Goal: Information Seeking & Learning: Learn about a topic

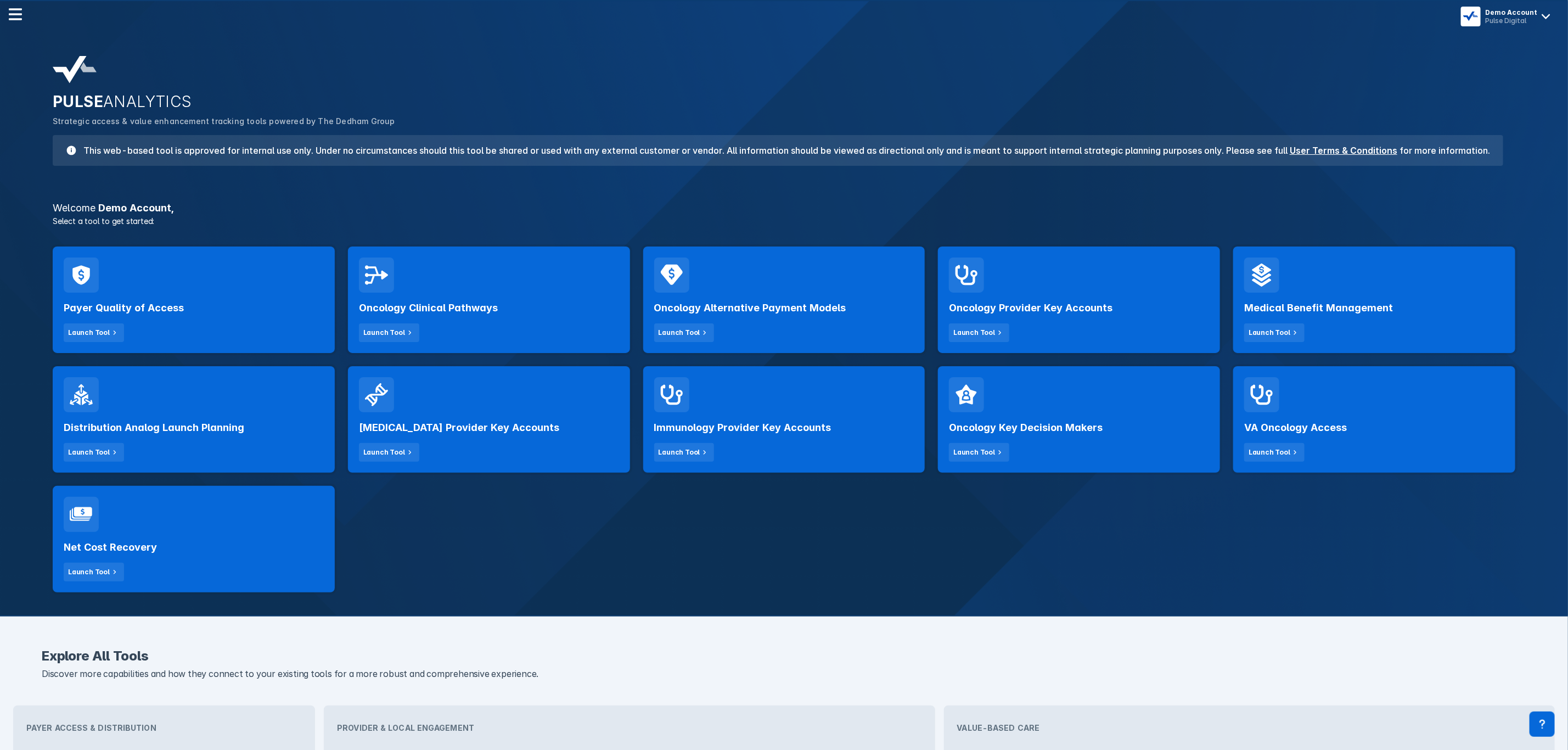
click at [1530, 23] on div "Pulse Digital" at bounding box center [1511, 21] width 52 height 8
click at [1499, 41] on button "Logout" at bounding box center [1508, 46] width 98 height 22
click at [192, 305] on div "Payer Quality of Access Launch Tool" at bounding box center [194, 317] width 260 height 49
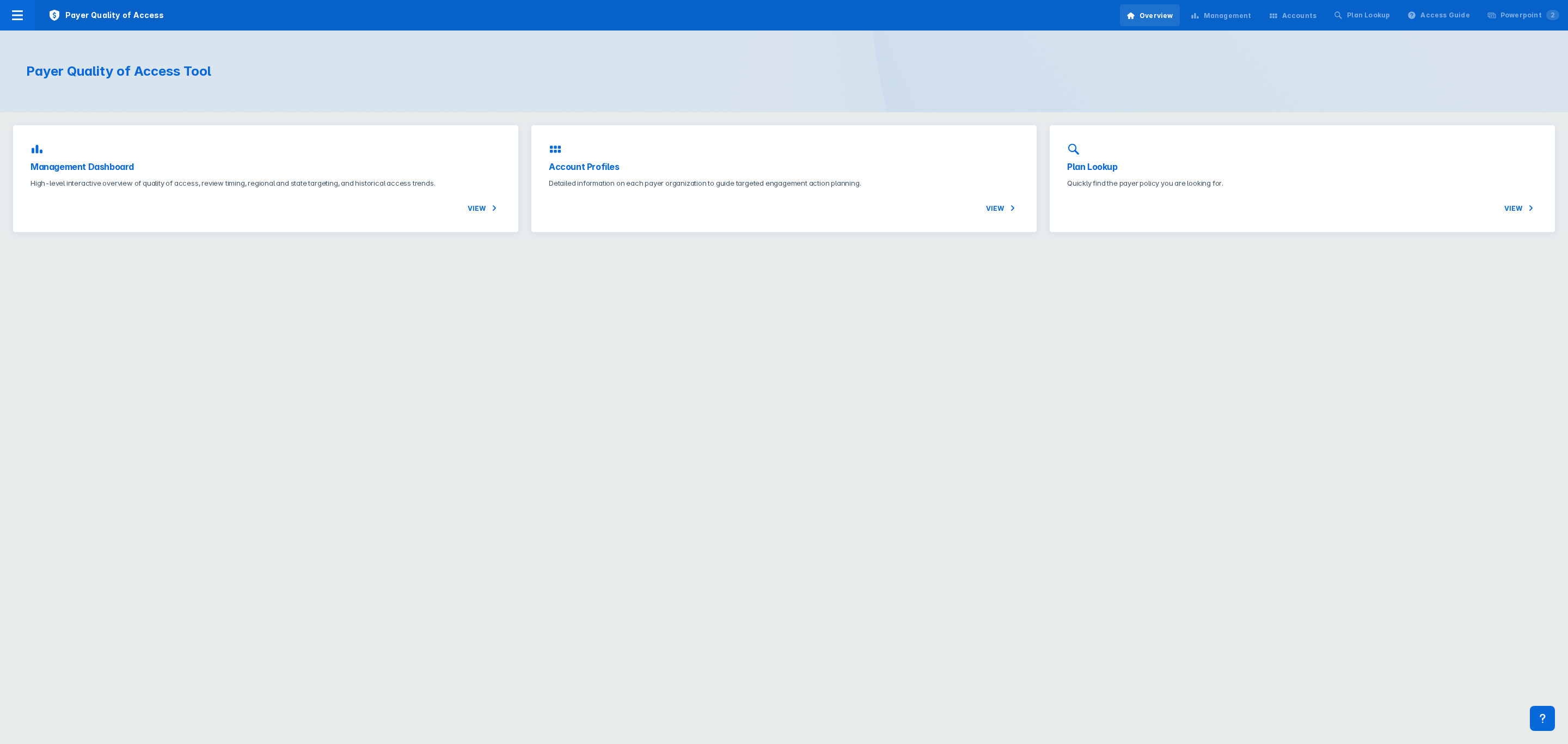
click at [226, 185] on p "High-level interactive overview of quality of access, review timing, regional a…" at bounding box center [266, 183] width 470 height 11
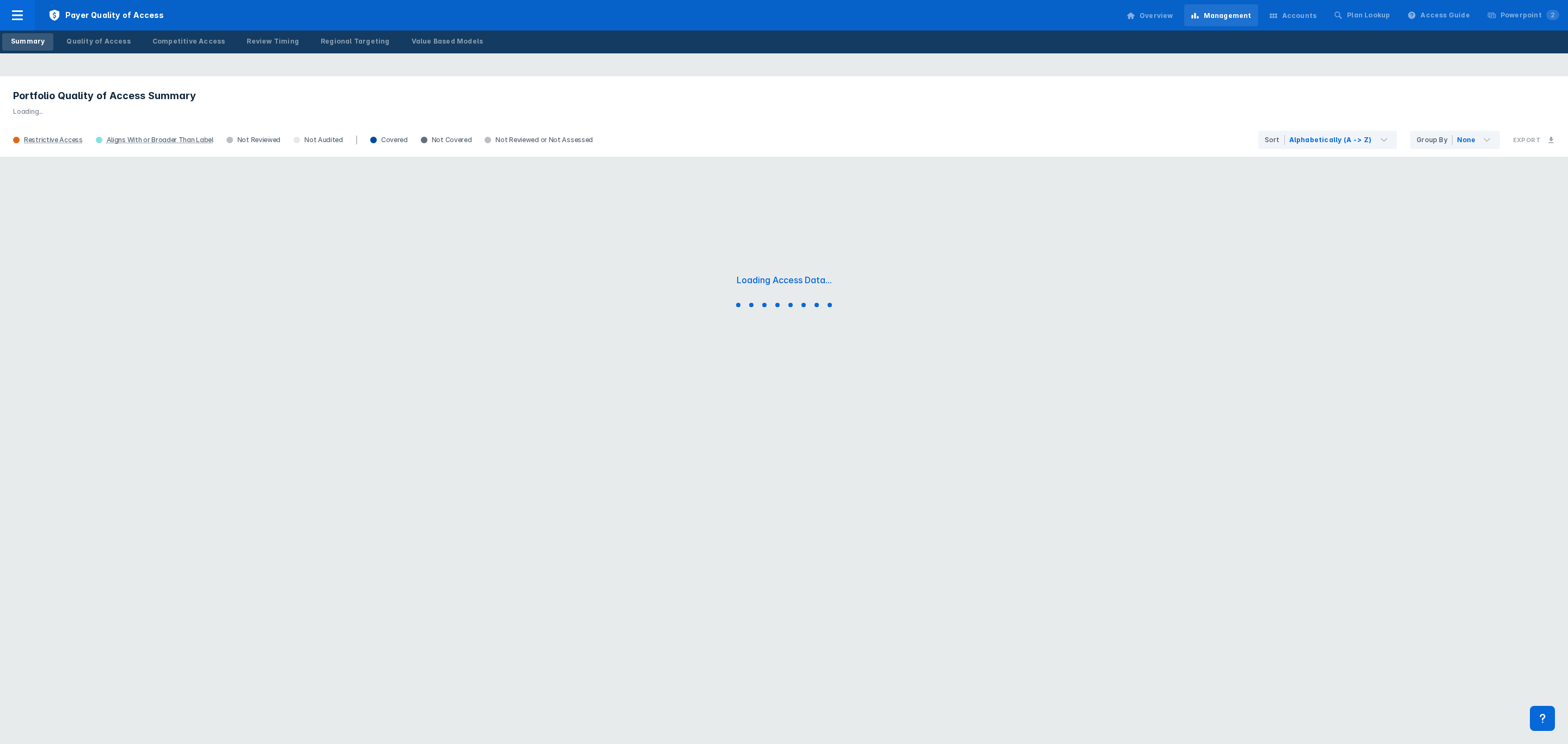
click at [78, 34] on link "Quality of Access" at bounding box center [98, 42] width 81 height 17
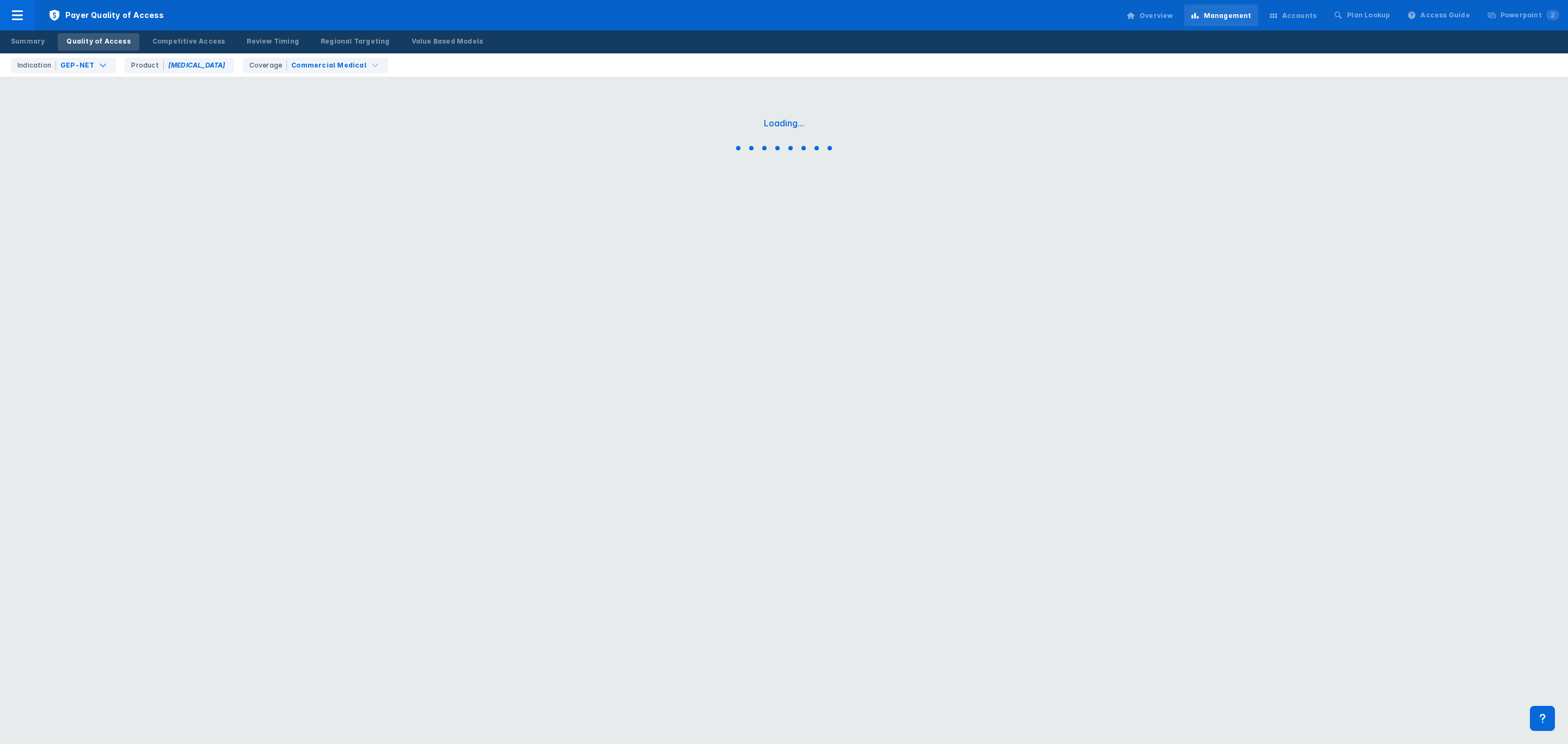
click at [87, 69] on div "GEP-NET" at bounding box center [77, 65] width 34 height 10
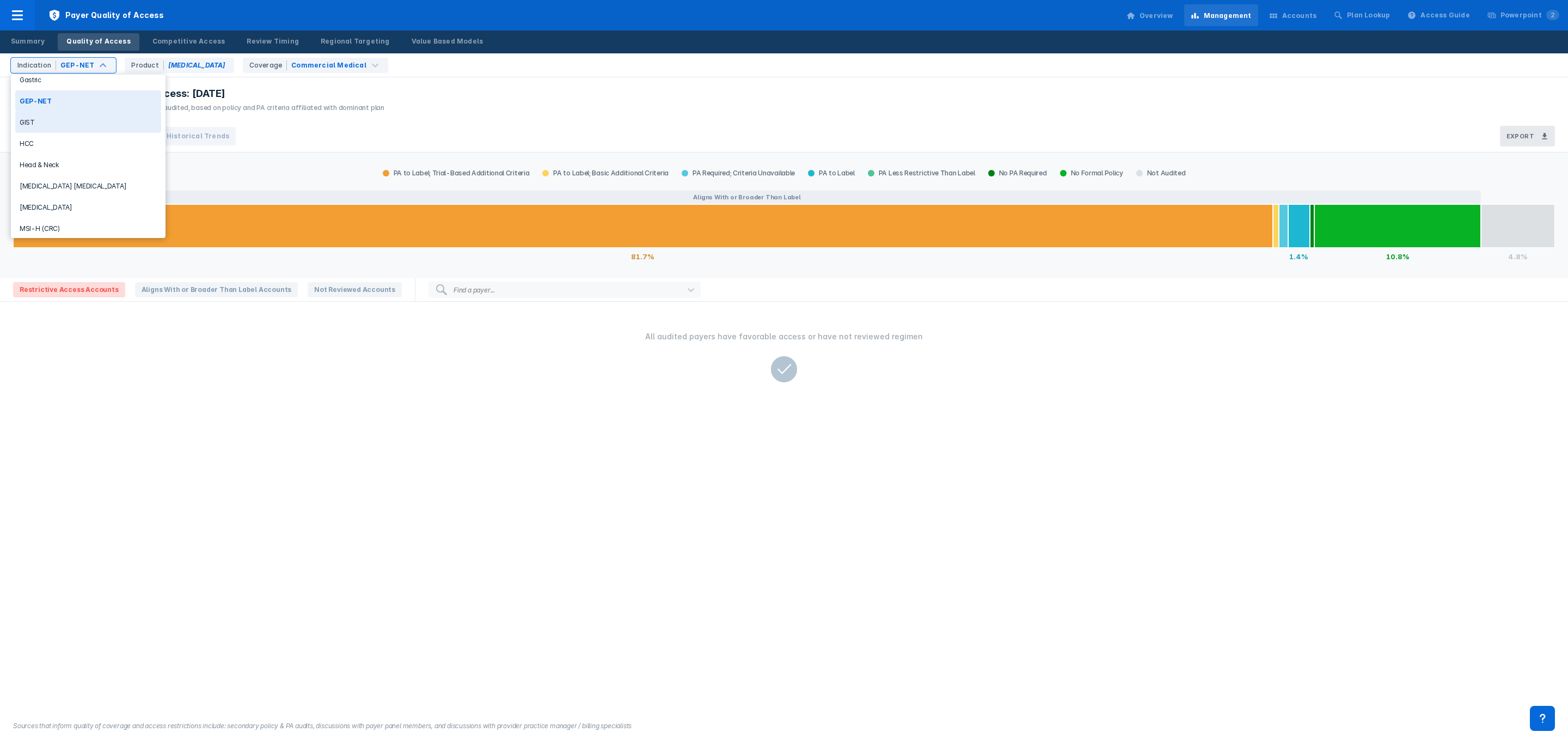
scroll to position [327, 0]
click at [75, 101] on div "Melanoma" at bounding box center [88, 103] width 146 height 21
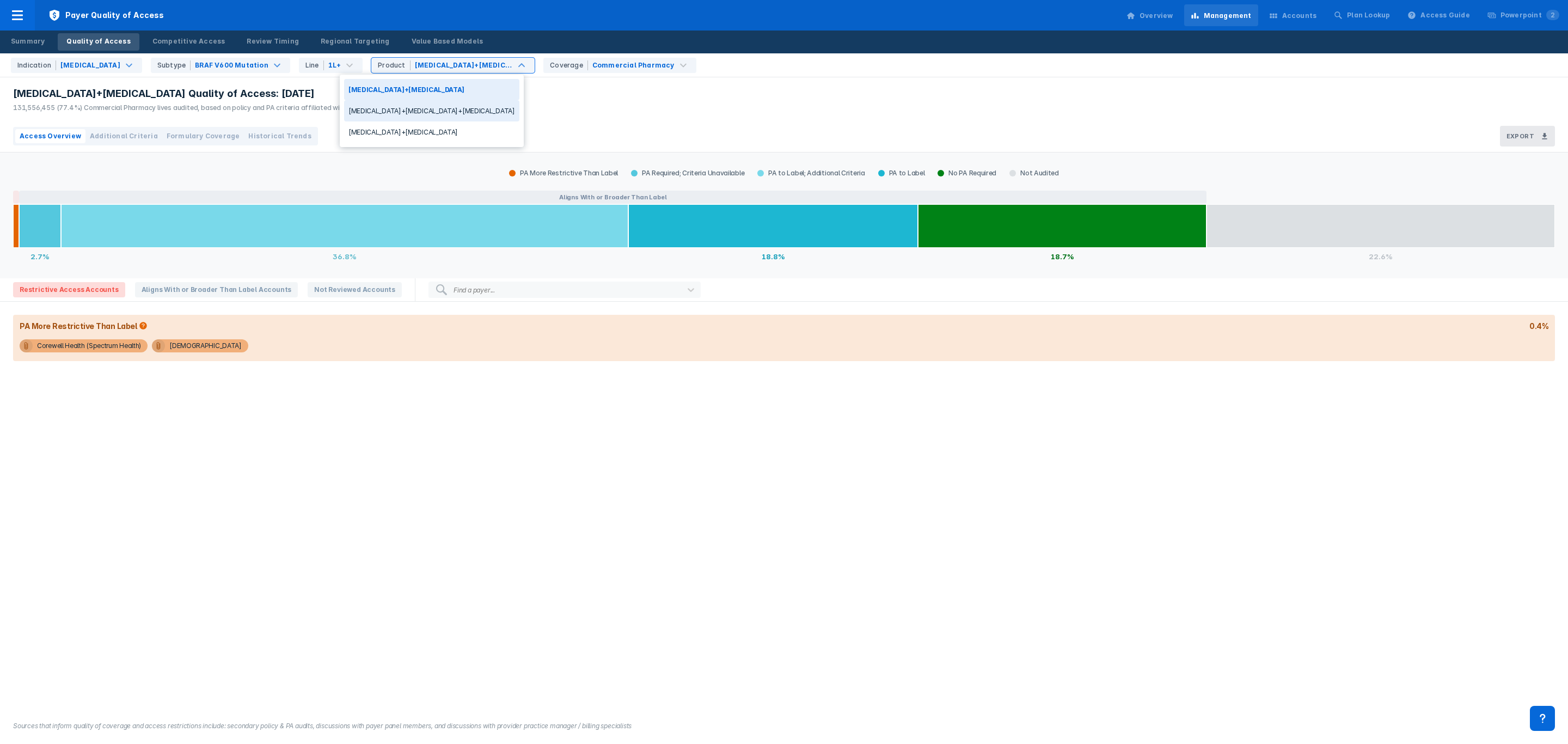
click at [226, 61] on div "BRAF V600 Mutation" at bounding box center [231, 65] width 74 height 10
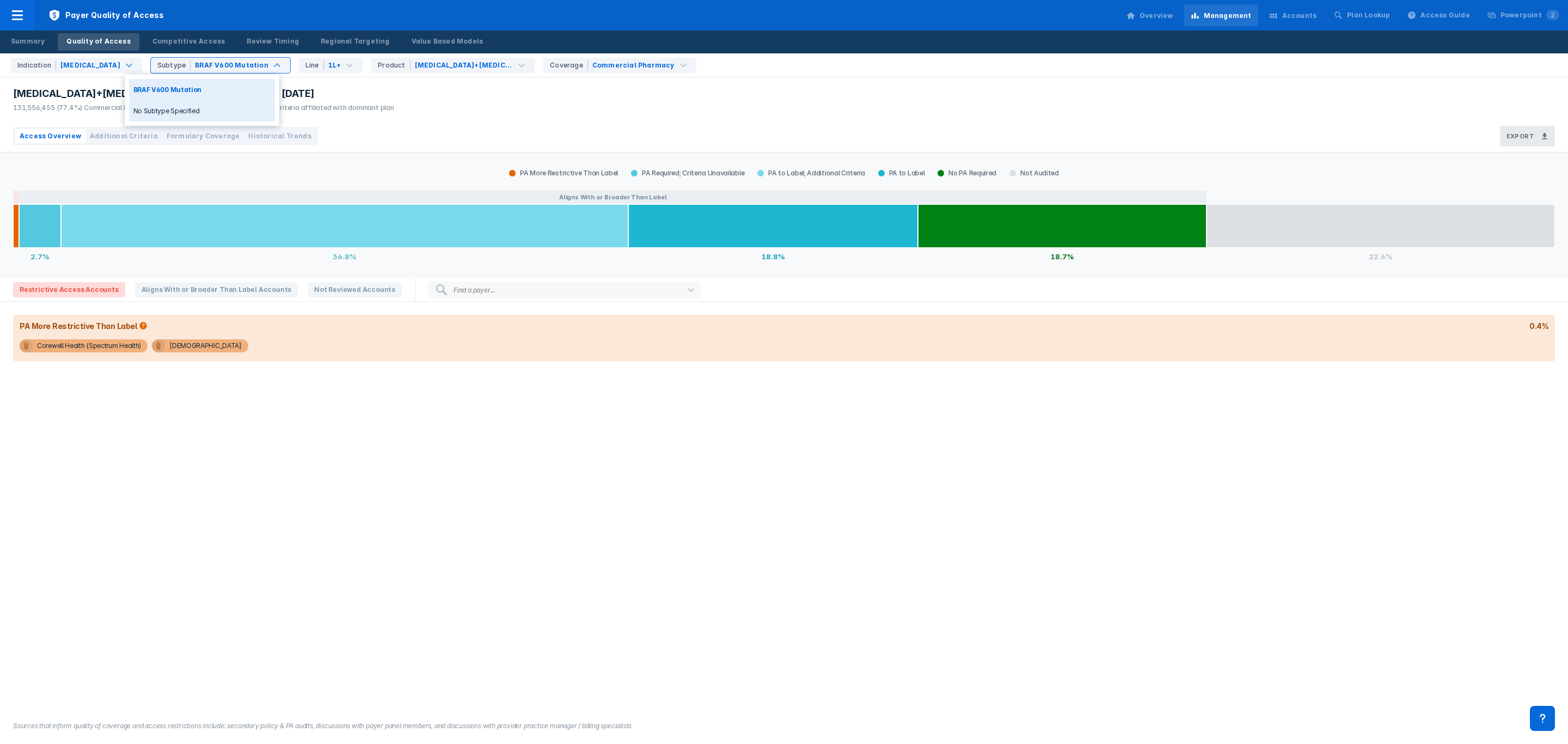
click at [167, 116] on div "No Subtype Specified" at bounding box center [202, 111] width 146 height 21
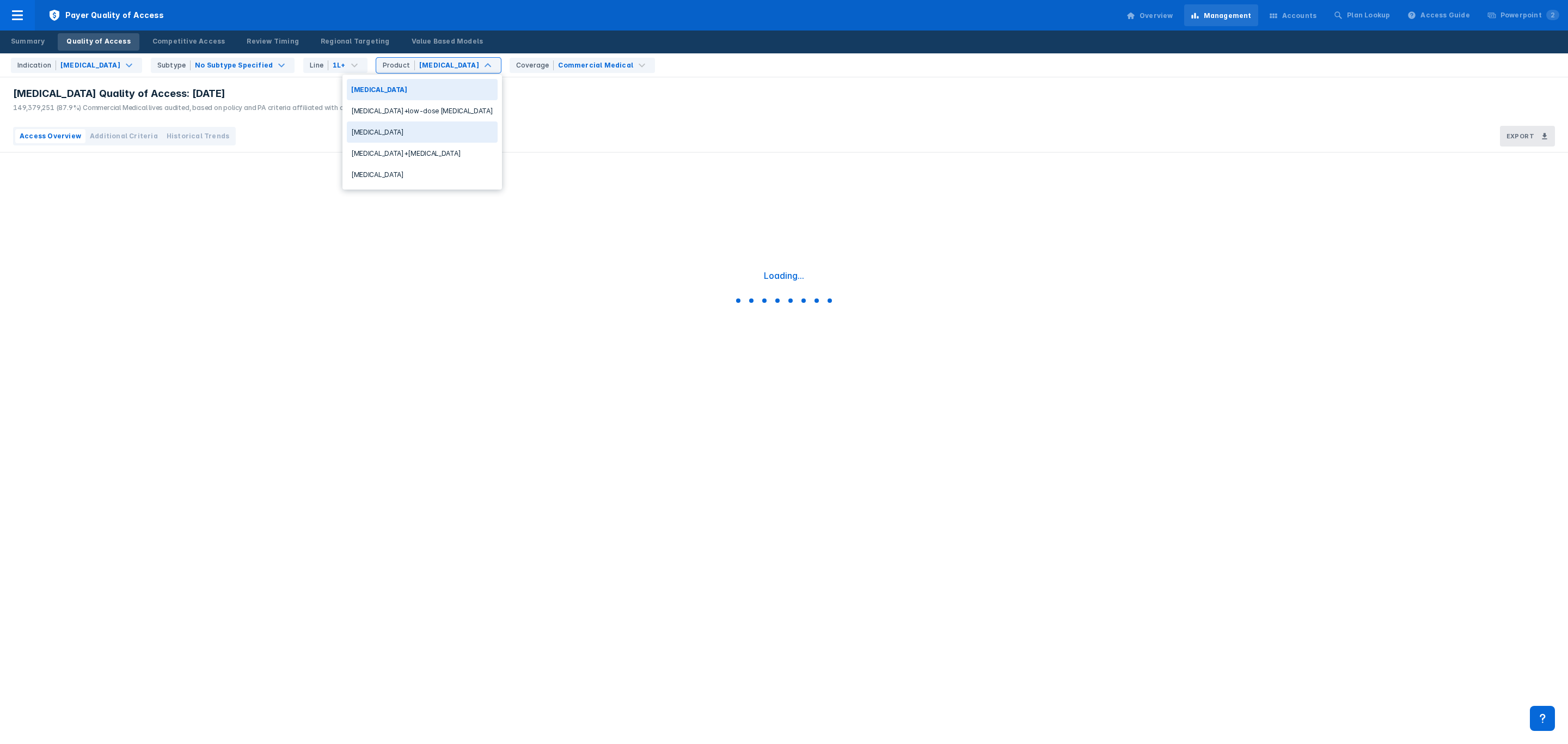
click at [424, 131] on div "Opdivo" at bounding box center [422, 132] width 151 height 21
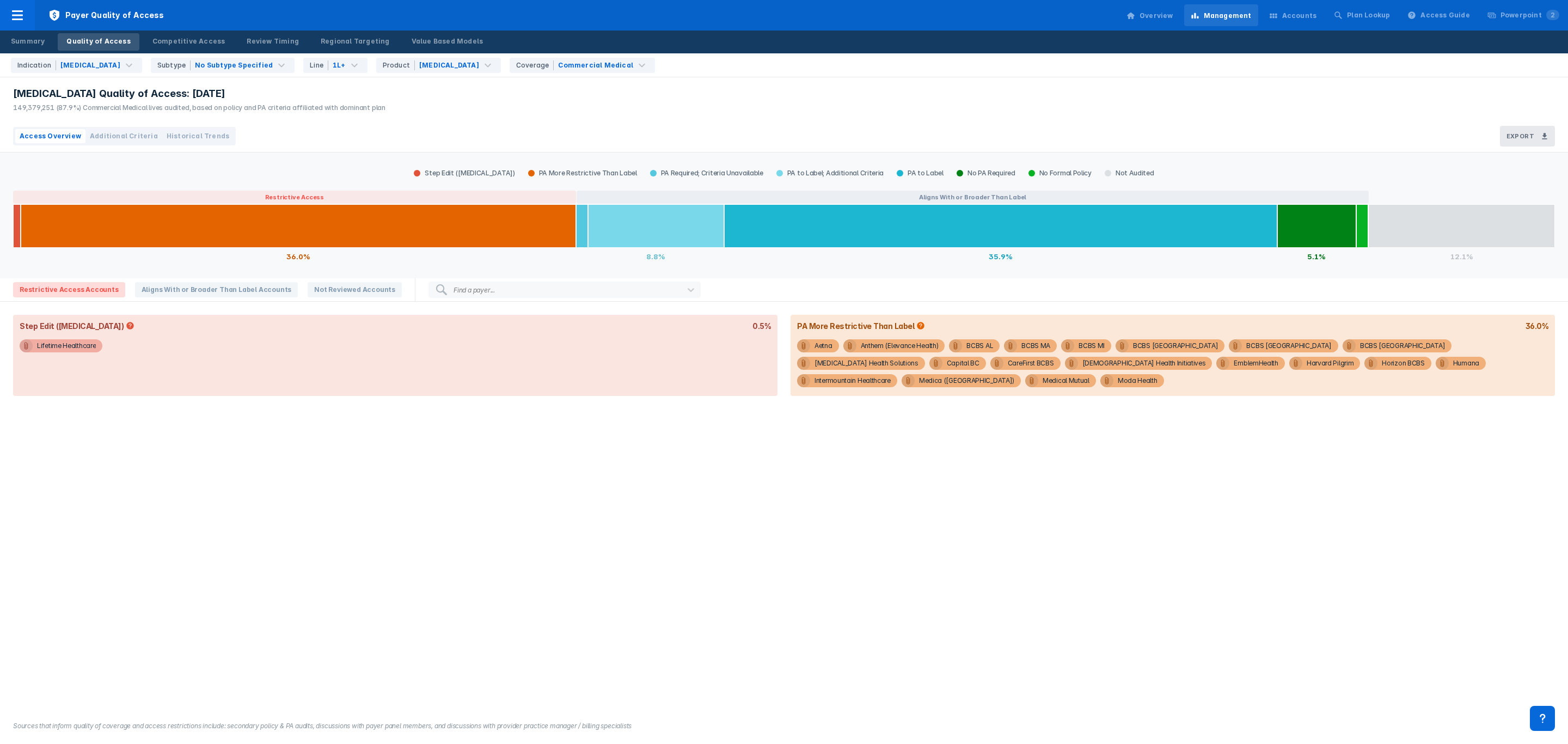
click at [124, 144] on div "Access Overview Additional Criteria Historical Trends" at bounding box center [124, 136] width 222 height 19
click at [127, 137] on span "Additional Criteria" at bounding box center [124, 136] width 68 height 10
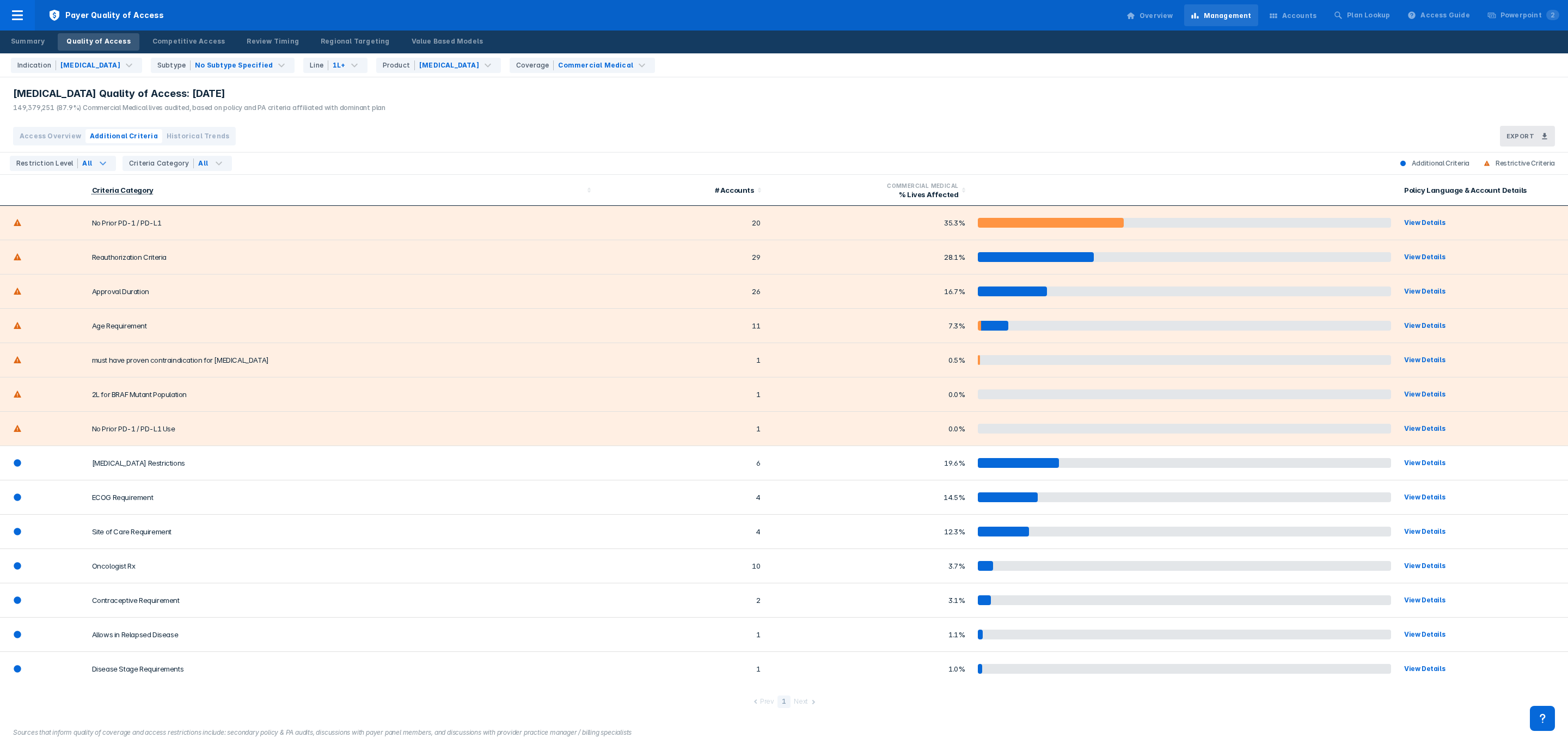
click at [101, 164] on icon at bounding box center [103, 164] width 7 height 4
click at [216, 165] on icon at bounding box center [219, 164] width 13 height 13
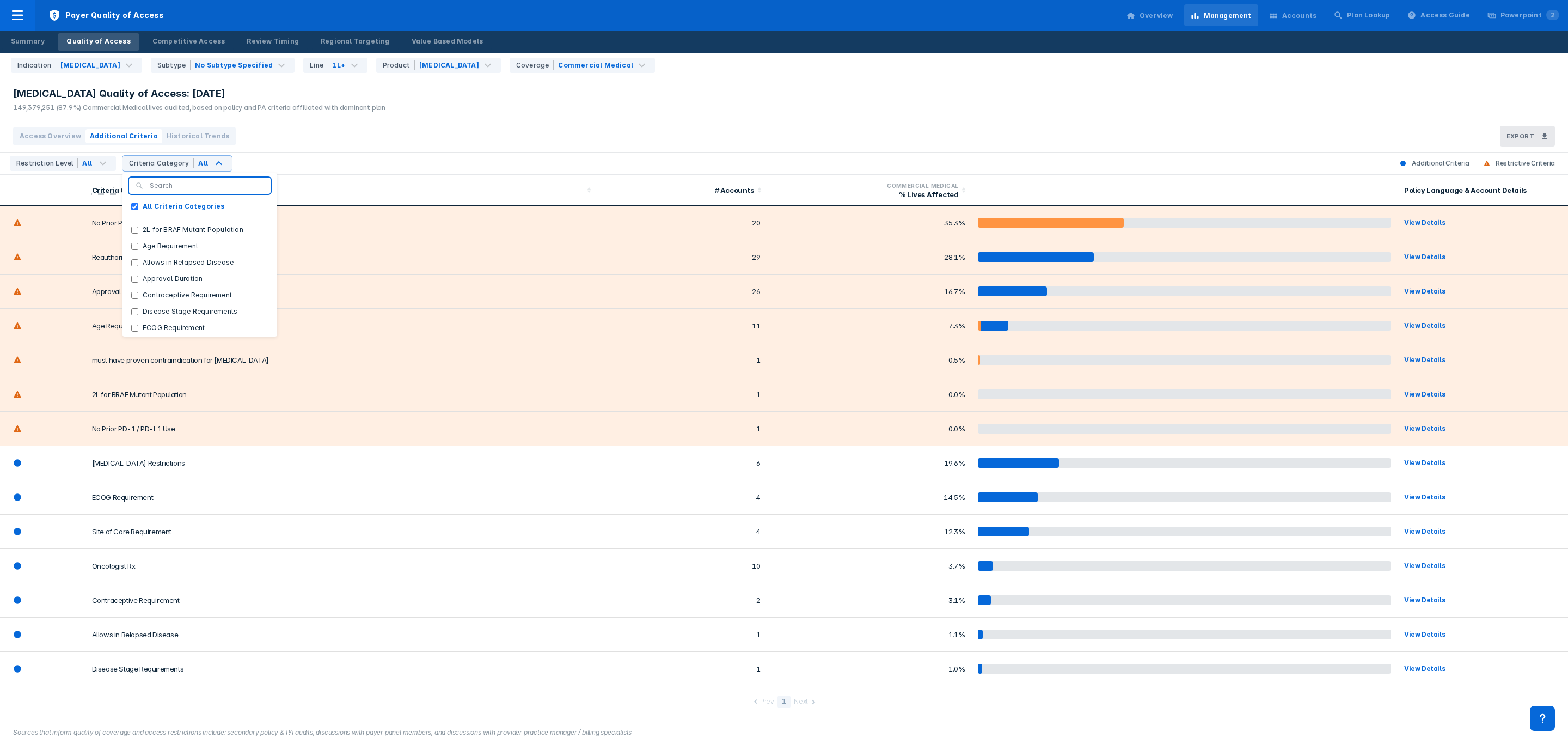
drag, startPoint x: 430, startPoint y: 151, endPoint x: 374, endPoint y: 148, distance: 56.1
click at [430, 151] on div "Access Overview Additional Criteria Historical Trends Export" at bounding box center [784, 136] width 1568 height 32
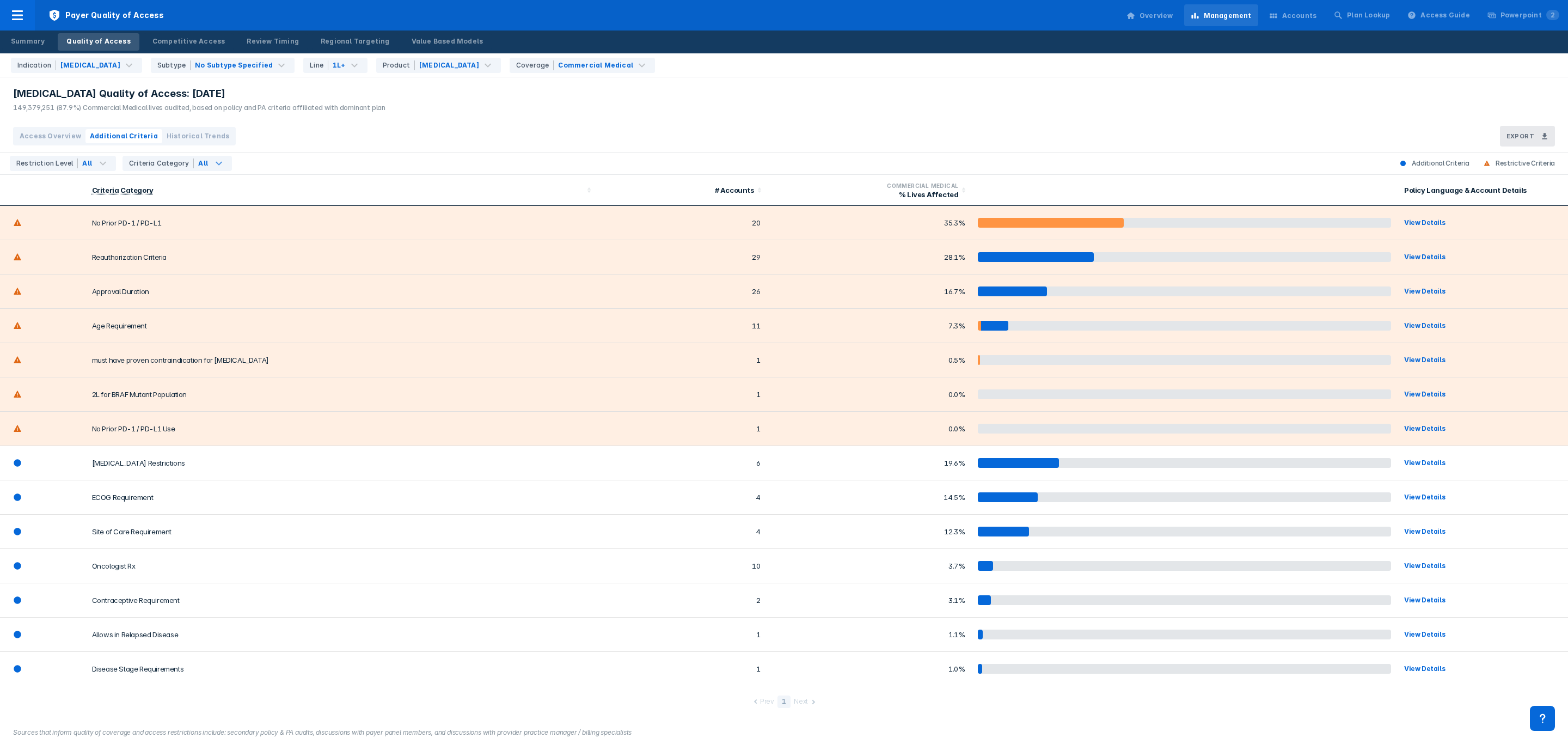
click at [166, 168] on div "Criteria Category" at bounding box center [162, 163] width 65 height 10
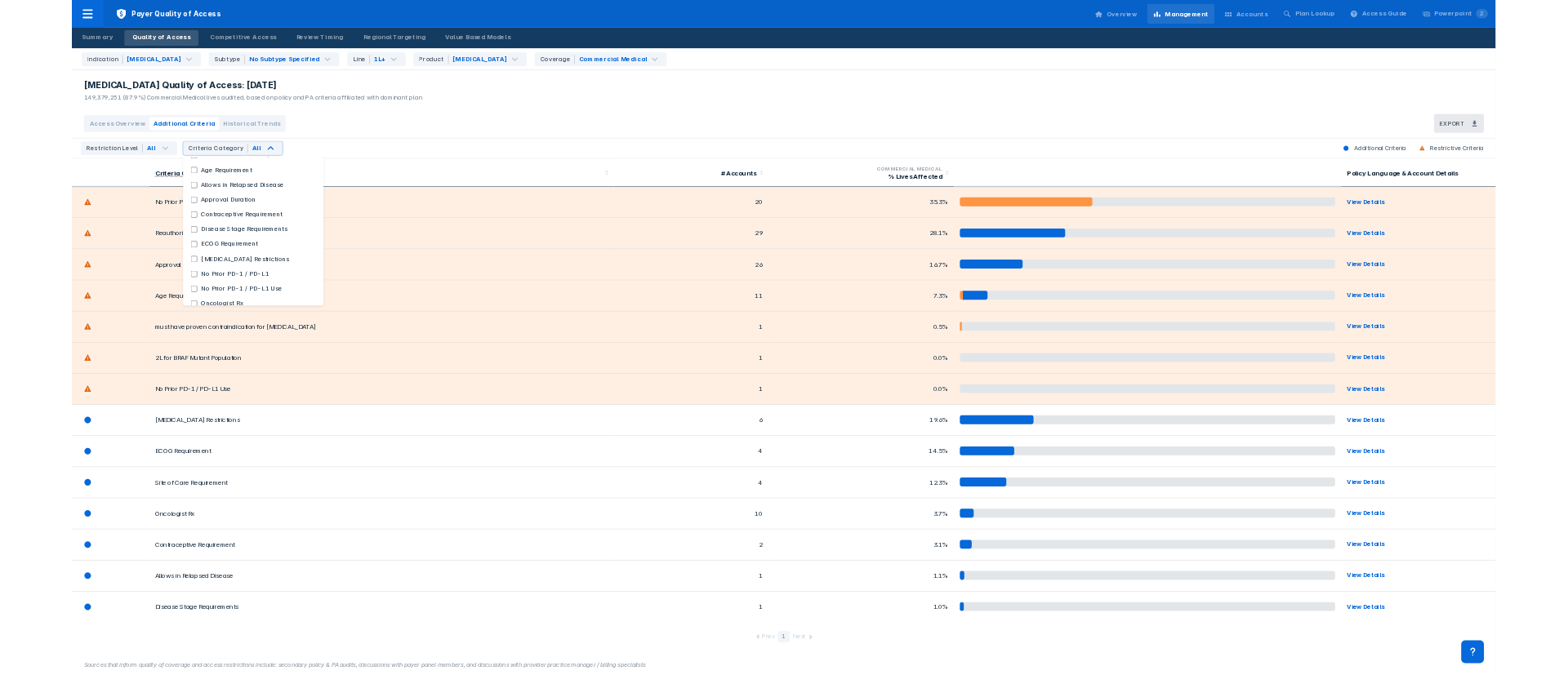
scroll to position [192, 0]
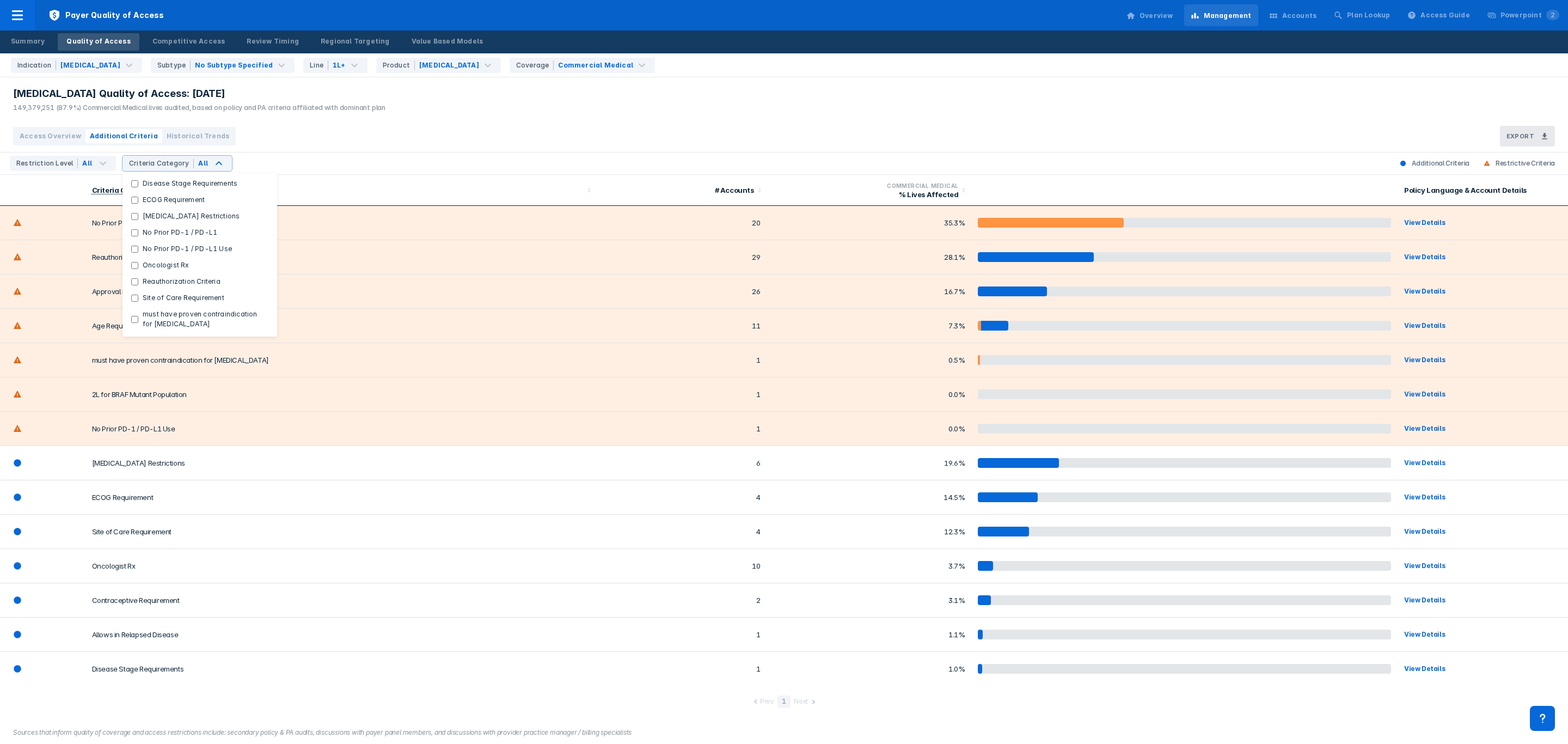
click at [441, 142] on div "Access Overview Additional Criteria Historical Trends Export" at bounding box center [784, 136] width 1568 height 32
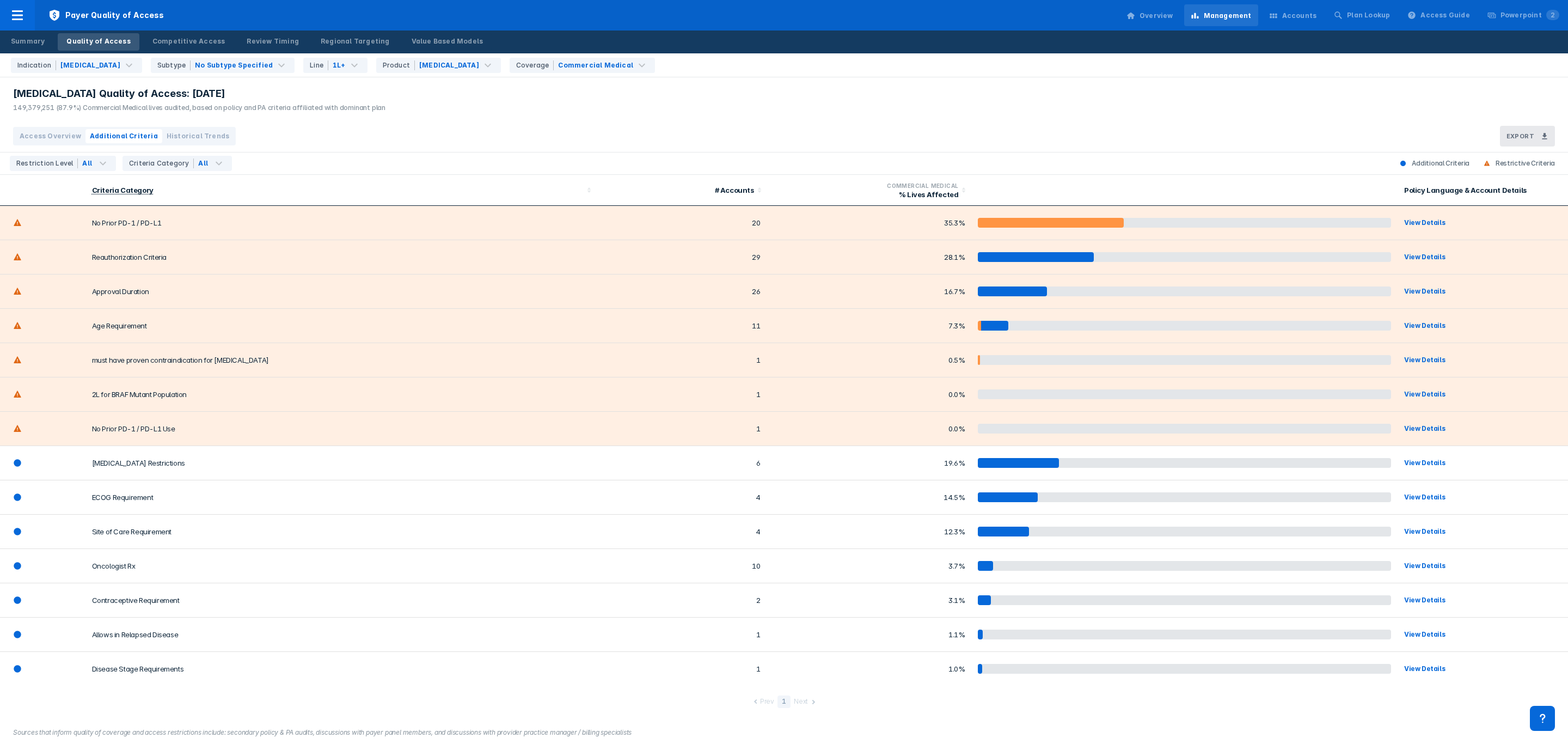
click at [415, 64] on div "Opdivo" at bounding box center [448, 66] width 66 height 13
click at [397, 148] on div "Opdivo+Yervoy" at bounding box center [422, 153] width 151 height 21
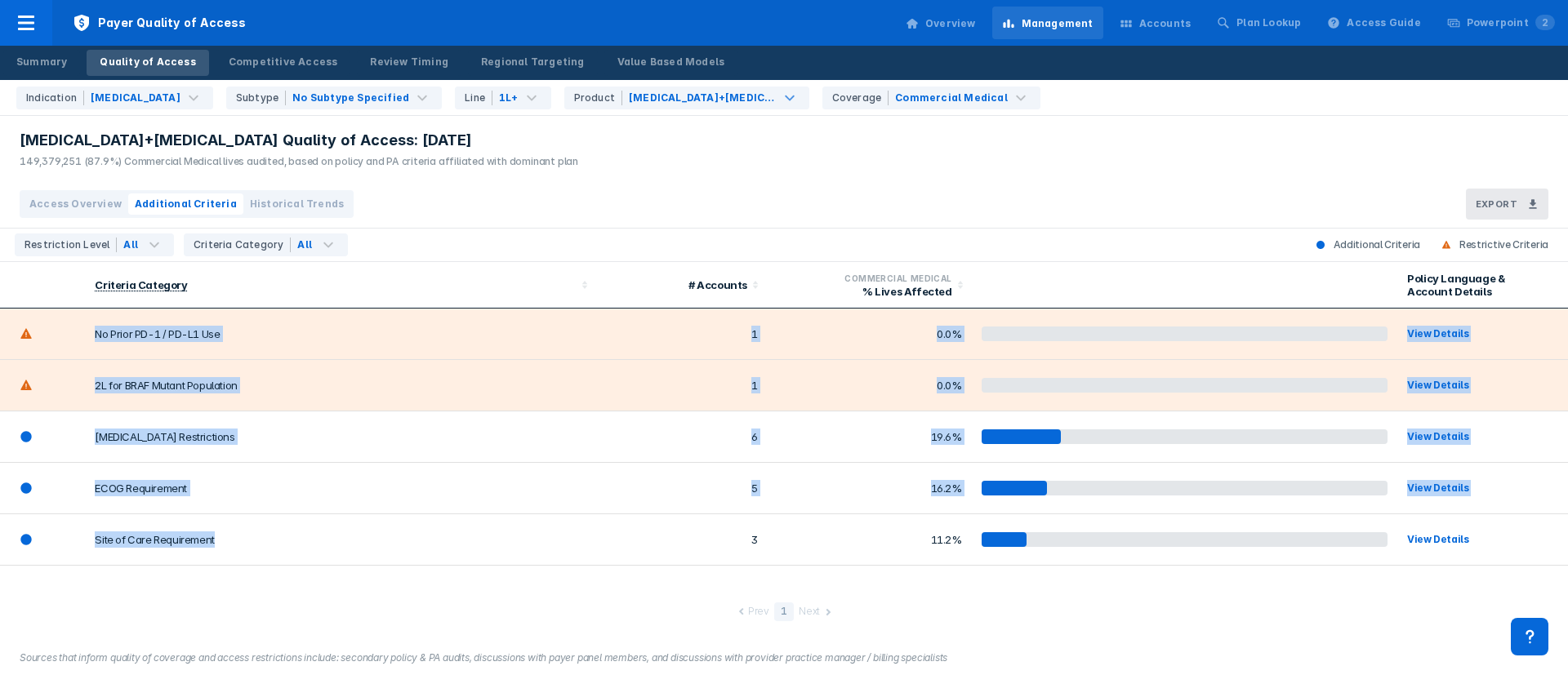
scroll to position [208, 0]
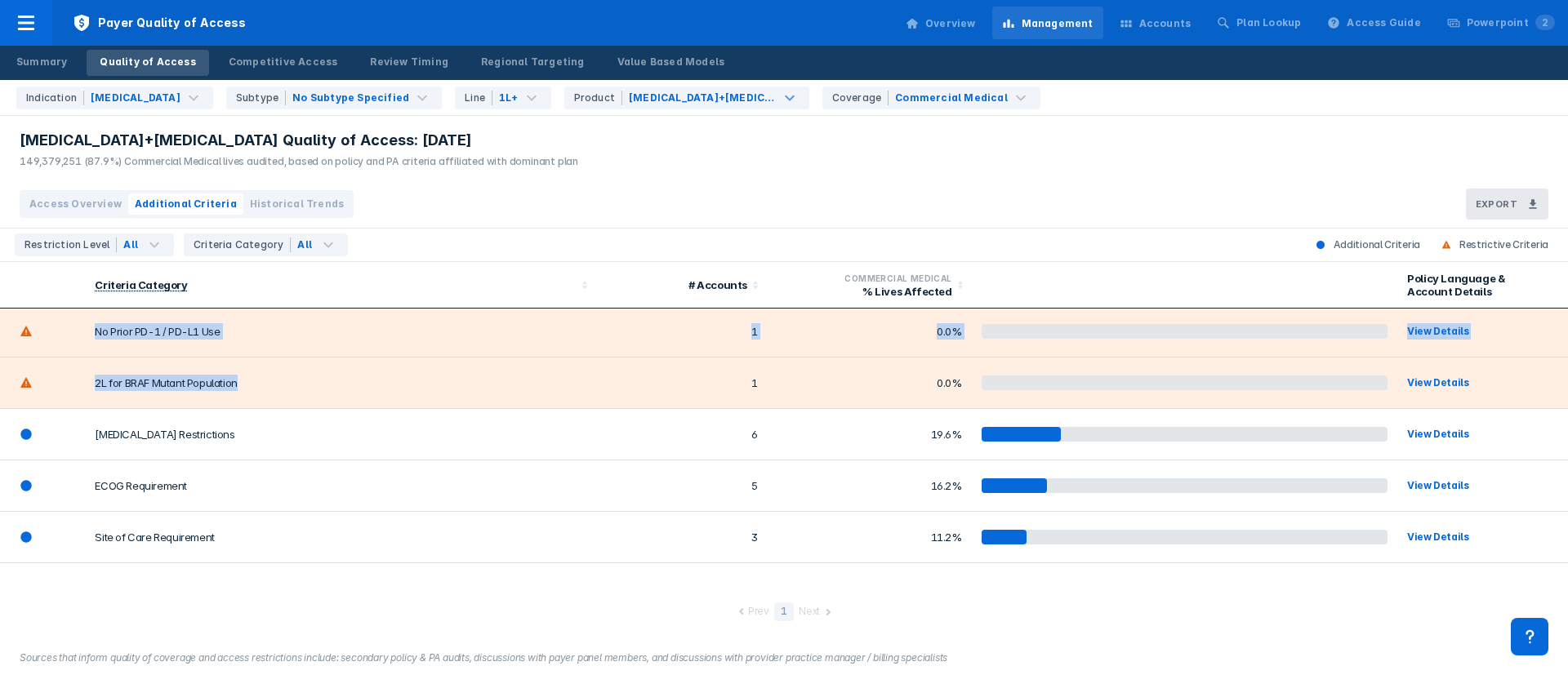
drag, startPoint x: 92, startPoint y: 331, endPoint x: 253, endPoint y: 367, distance: 165.0
click at [253, 367] on tbody "No Prior PD-1 / PD-L1 19 36.3% View Details Reauthorization Criteria 33 29.8% V…" at bounding box center [784, 460] width 1568 height 720
copy tbody "No Prior PD-1 / PD-L1 19 36.3% View Details Reauthorization Criteria 33 29.8% V…"
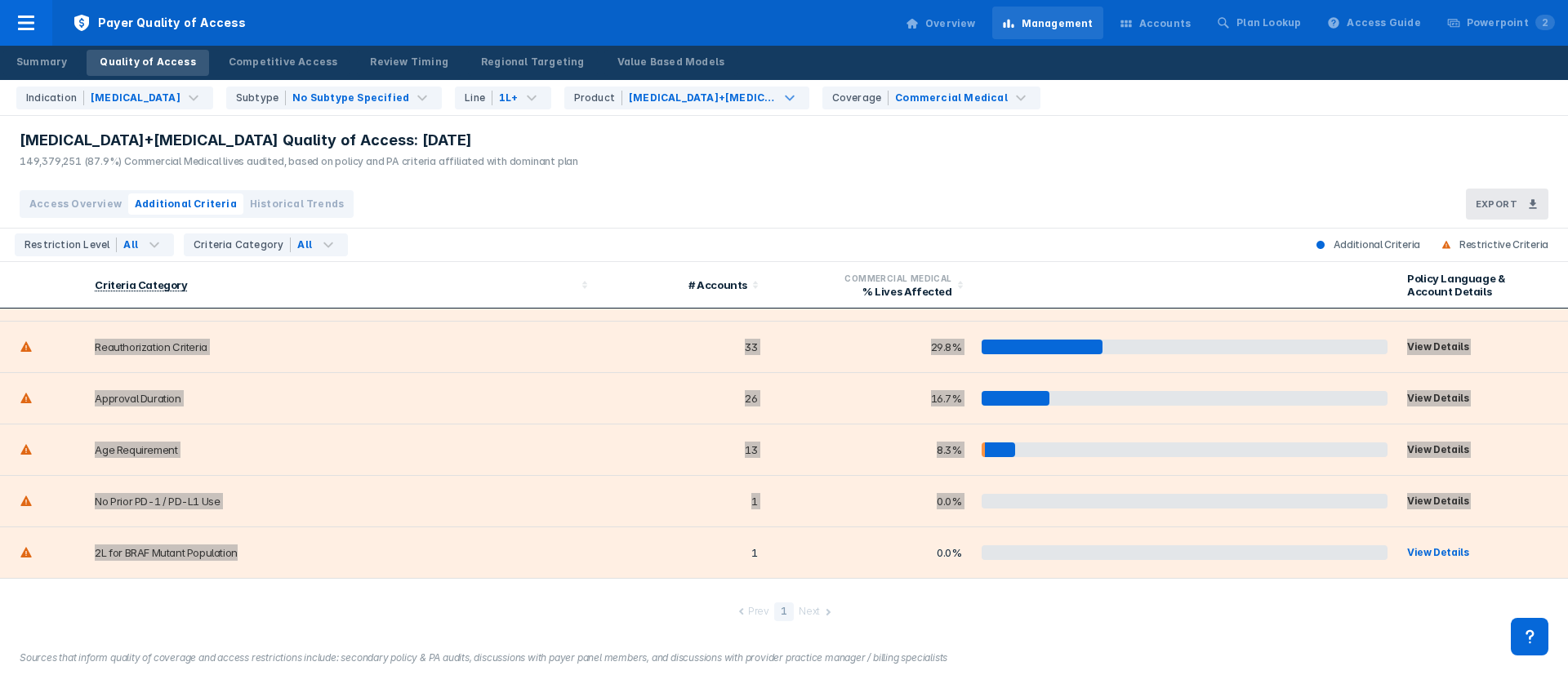
scroll to position [0, 0]
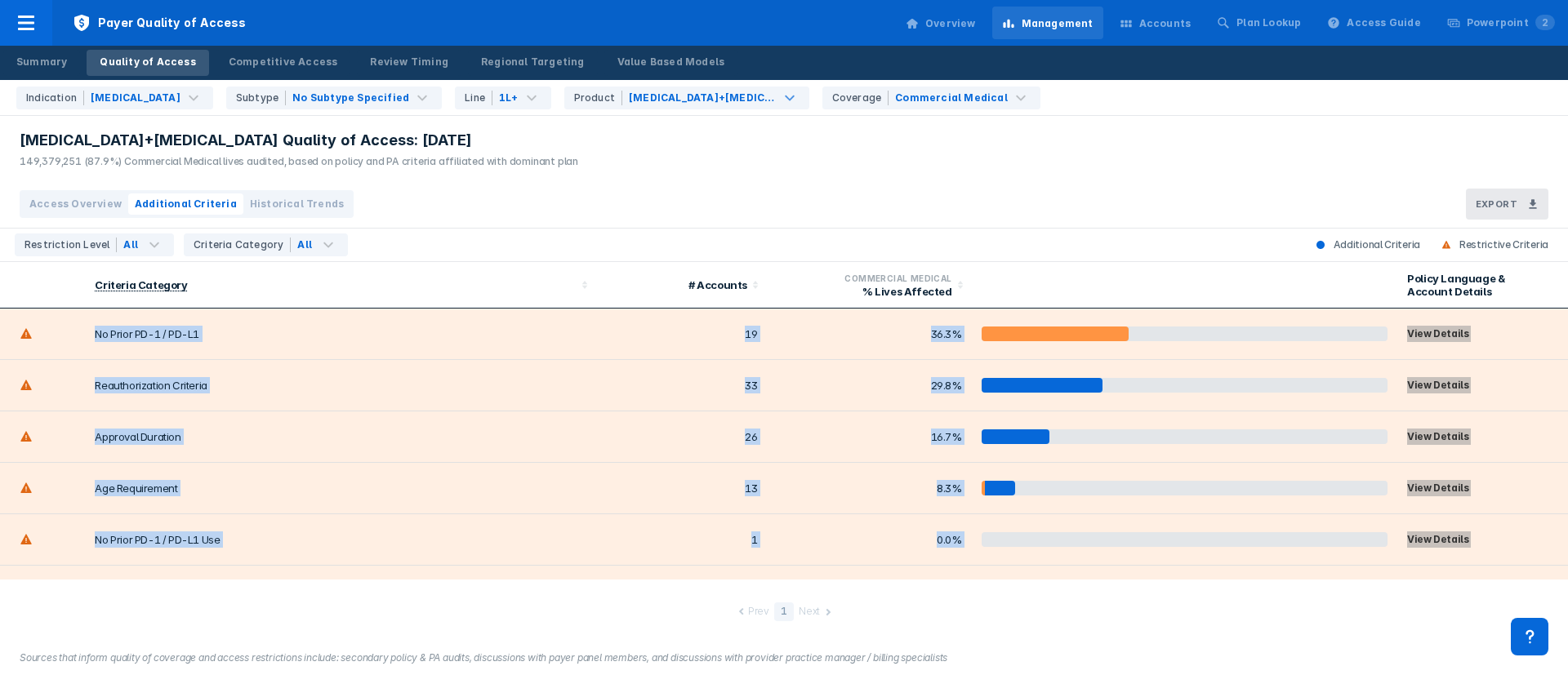
click at [278, 355] on td "No Prior PD-1 / PD-L1" at bounding box center [341, 335] width 511 height 52
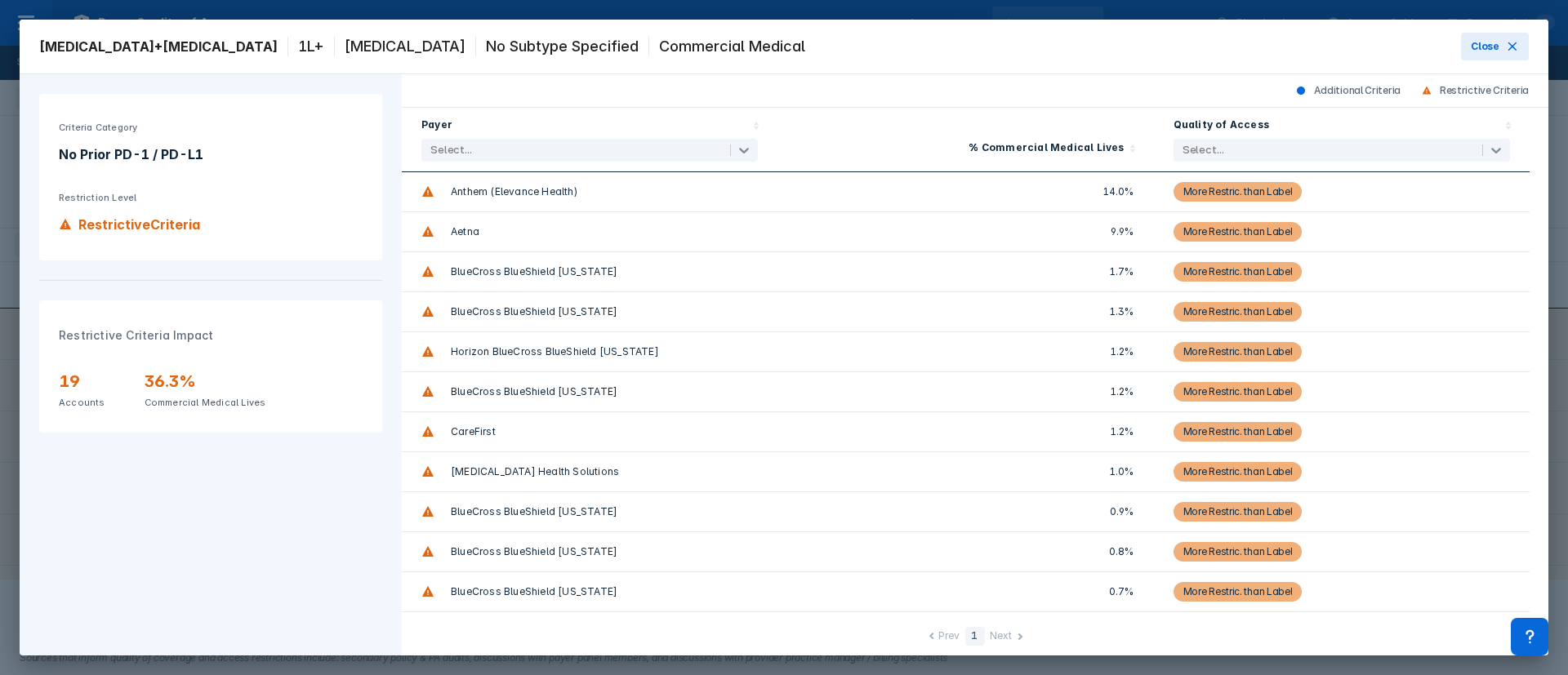
click at [1267, 187] on div "More Restric. than Label" at bounding box center [1237, 192] width 109 height 20
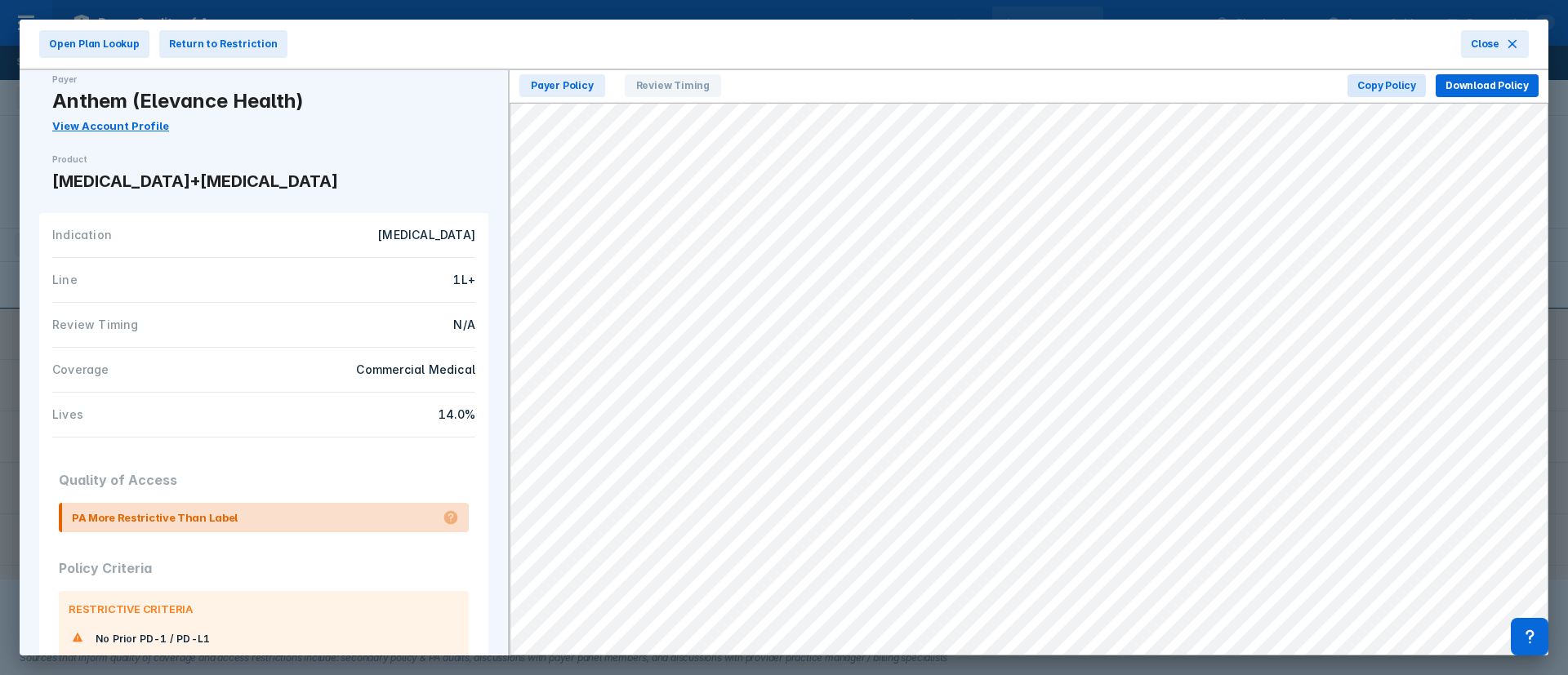
scroll to position [25, 0]
